Goal: Transaction & Acquisition: Subscribe to service/newsletter

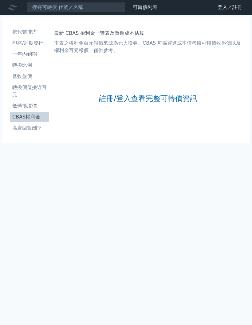
click at [28, 33] on li "按代號排序" at bounding box center [29, 31] width 39 height 7
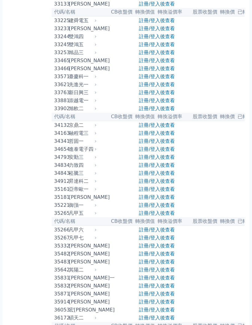
scroll to position [1090, 0]
click at [167, 87] on link "註冊/登入後查看" at bounding box center [157, 84] width 36 height 6
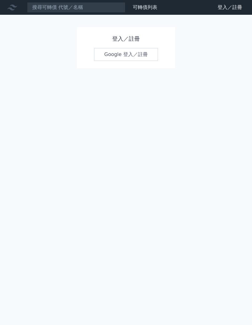
click at [136, 39] on h1 "登入／註冊" at bounding box center [126, 38] width 64 height 9
click at [132, 38] on h1 "登入／註冊" at bounding box center [126, 38] width 64 height 9
click at [131, 53] on link "Google 登入／註冊" at bounding box center [126, 54] width 64 height 13
